Goal: Task Accomplishment & Management: Complete application form

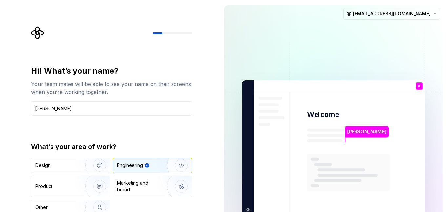
click at [379, 38] on img at bounding box center [334, 148] width 266 height 310
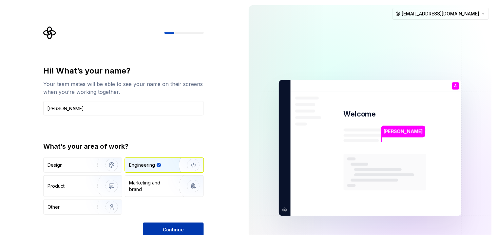
drag, startPoint x: 435, startPoint y: 0, endPoint x: 199, endPoint y: 227, distance: 327.7
click at [199, 211] on button "Continue" at bounding box center [173, 229] width 61 height 14
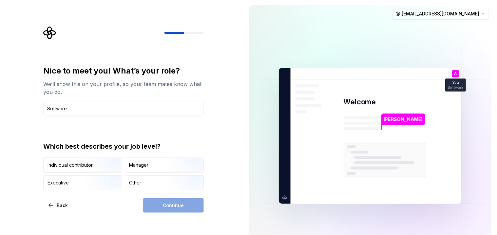
type input "Software engineer"
click at [106, 172] on div "Individual contributor Manager Executive Other" at bounding box center [123, 173] width 161 height 33
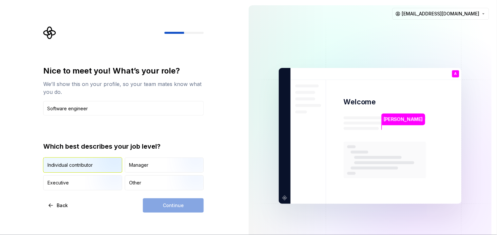
click at [105, 166] on img "button" at bounding box center [106, 173] width 42 height 44
click at [166, 205] on span "Continue" at bounding box center [173, 205] width 21 height 7
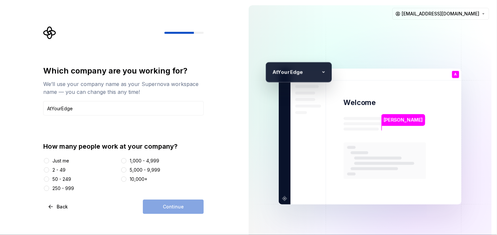
type input "AtYourEdge"
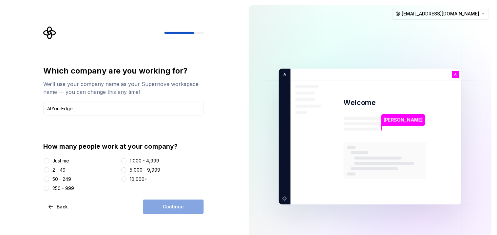
click at [88, 157] on div "Just me" at bounding box center [80, 160] width 75 height 7
click at [46, 162] on button "Just me" at bounding box center [46, 160] width 5 height 5
drag, startPoint x: 167, startPoint y: 204, endPoint x: 214, endPoint y: 96, distance: 117.6
click at [214, 96] on div "Which company are you working for? We’ll use your company name as your Supernov…" at bounding box center [122, 136] width 244 height 273
click at [181, 202] on button "Continue" at bounding box center [173, 206] width 61 height 14
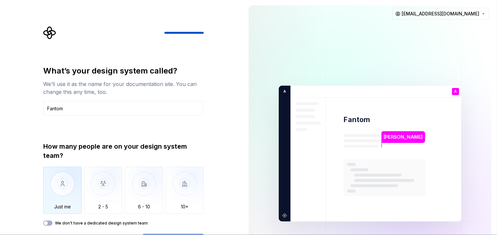
type input "Fantom"
click at [72, 182] on img "button" at bounding box center [62, 189] width 38 height 44
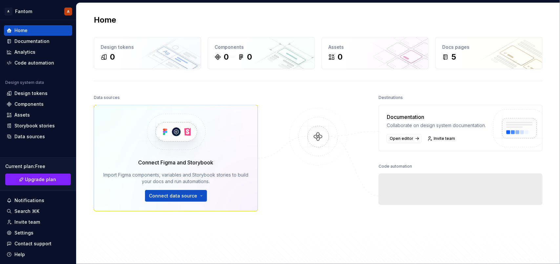
drag, startPoint x: 399, startPoint y: 4, endPoint x: 346, endPoint y: 25, distance: 57.0
click at [346, 25] on div "Home" at bounding box center [318, 20] width 449 height 10
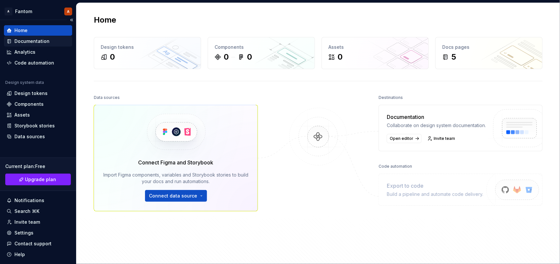
click at [31, 45] on div "Documentation" at bounding box center [38, 41] width 68 height 10
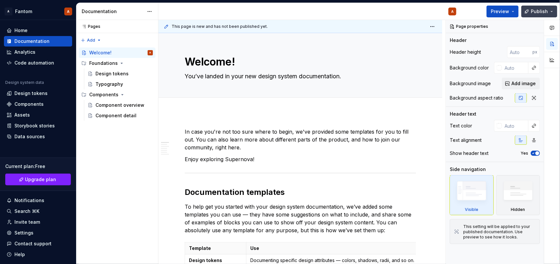
click at [448, 11] on span "Publish" at bounding box center [539, 11] width 17 height 7
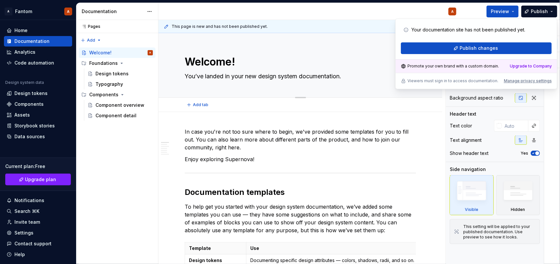
click at [344, 40] on div "Edit header" at bounding box center [297, 44] width 278 height 12
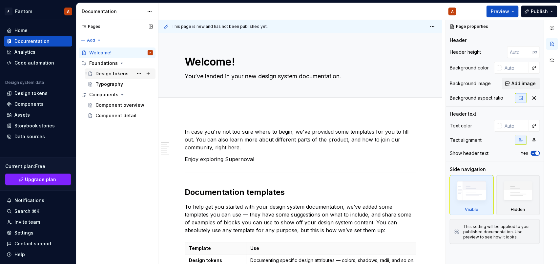
click at [124, 74] on div "Design tokens" at bounding box center [111, 74] width 33 height 7
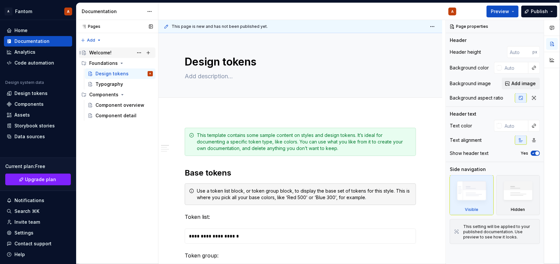
click at [106, 56] on div "Welcome!" at bounding box center [121, 52] width 64 height 9
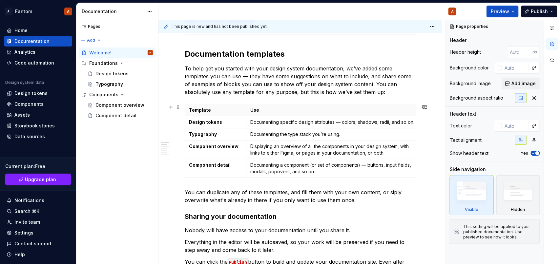
scroll to position [139, 0]
type textarea "*"
